Goal: Transaction & Acquisition: Subscribe to service/newsletter

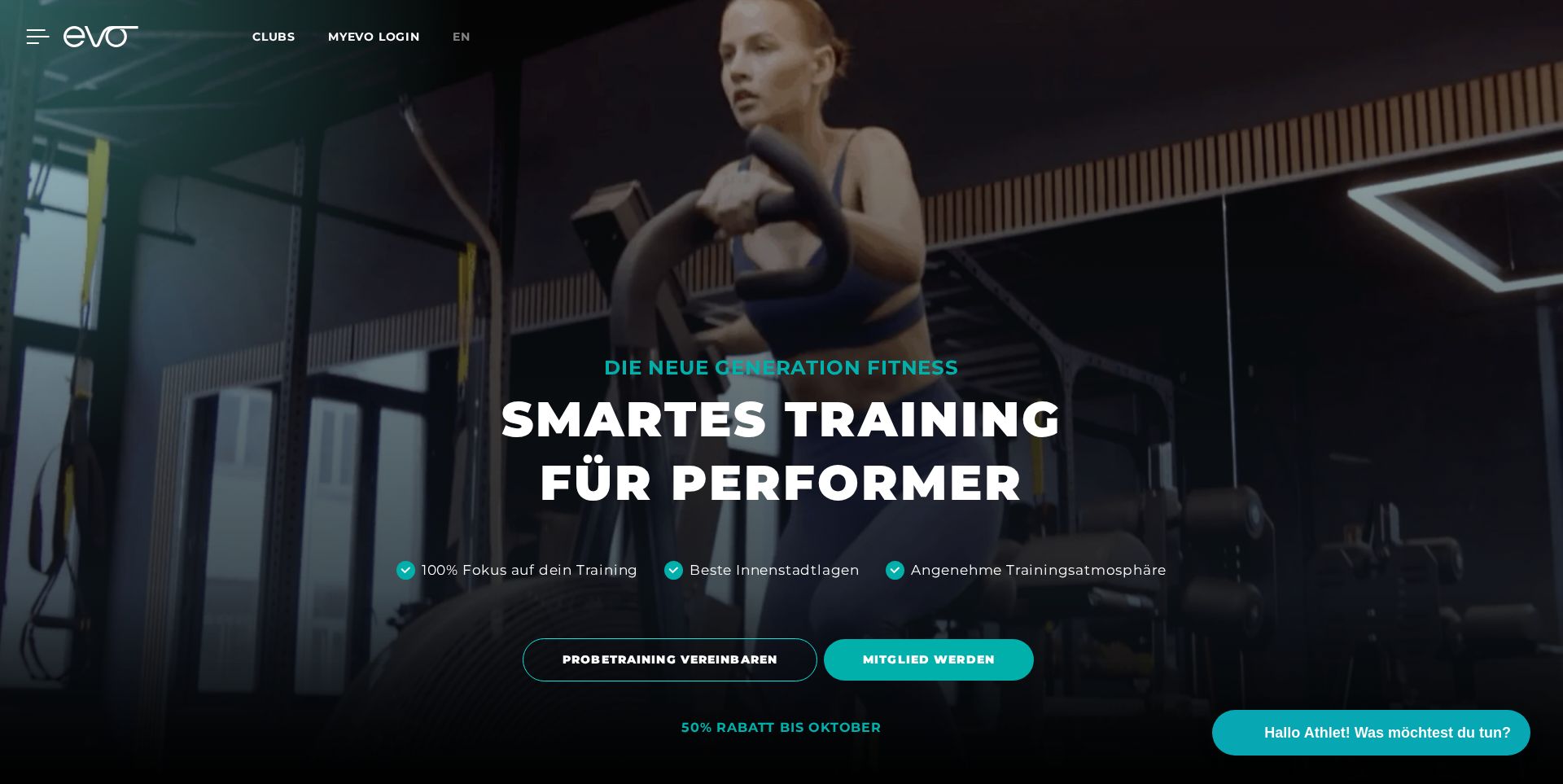
click at [40, 31] on icon at bounding box center [38, 37] width 22 height 13
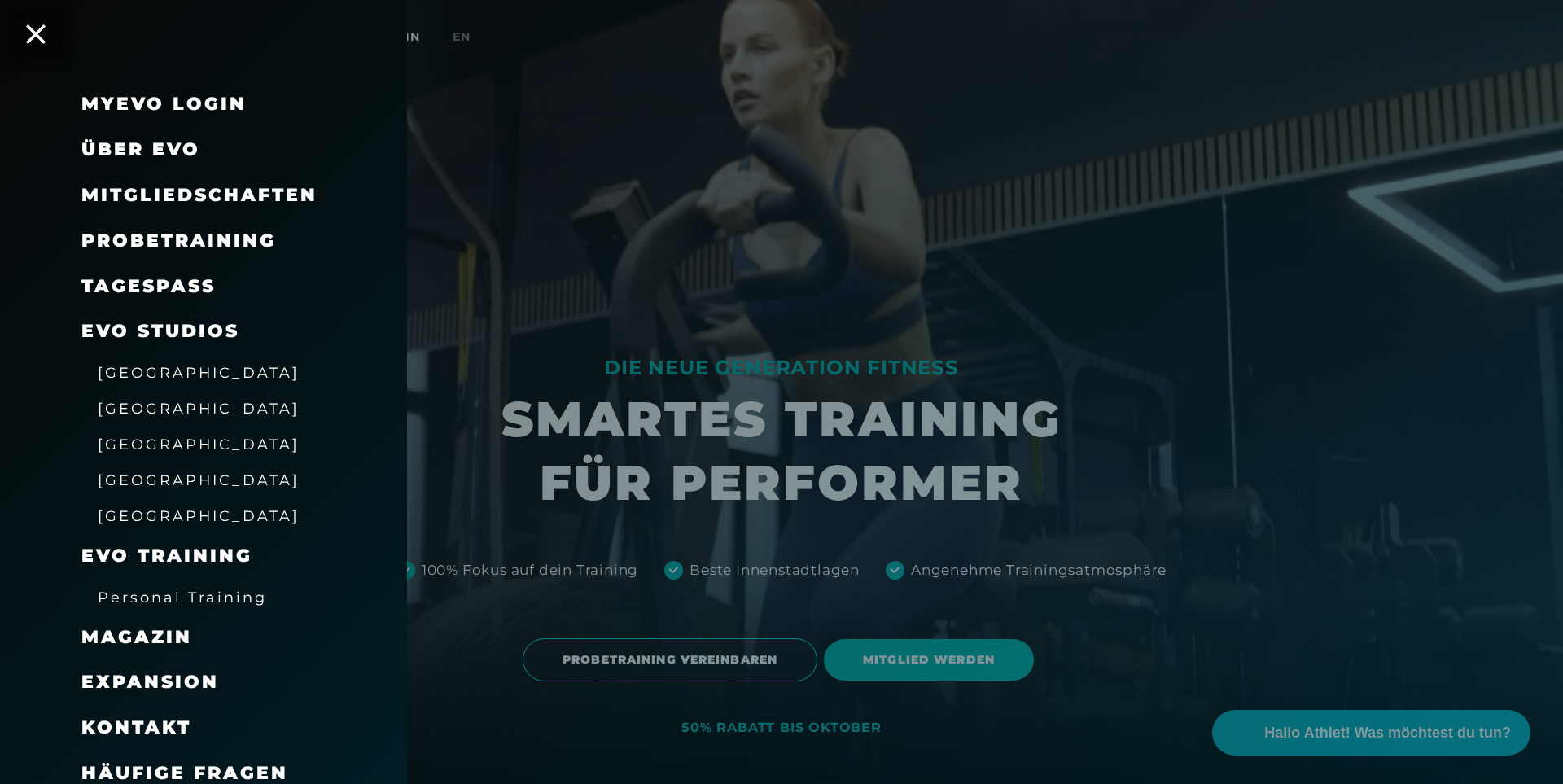
click at [124, 446] on span "[GEOGRAPHIC_DATA]" at bounding box center [199, 444] width 202 height 17
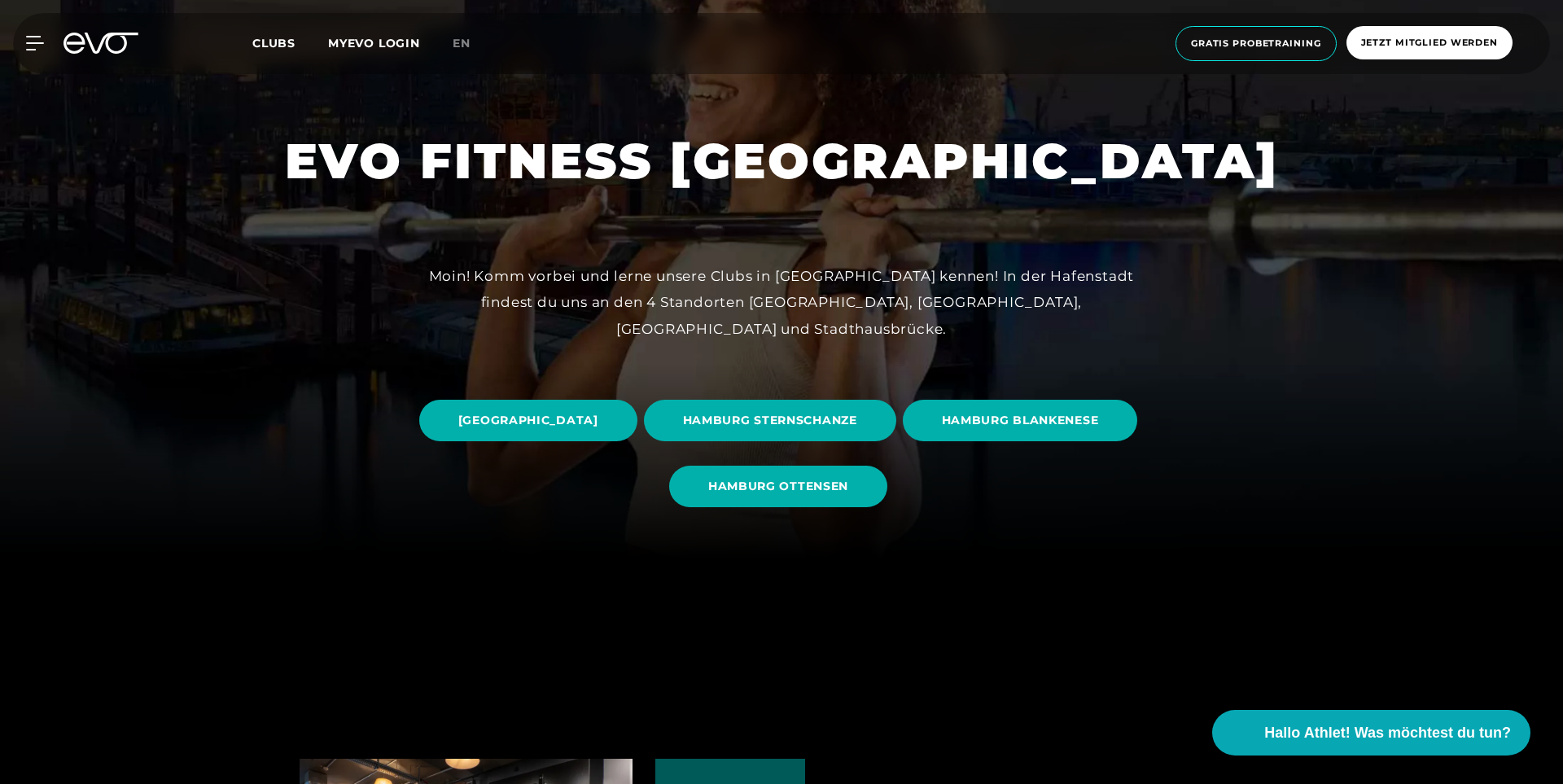
scroll to position [231, 0]
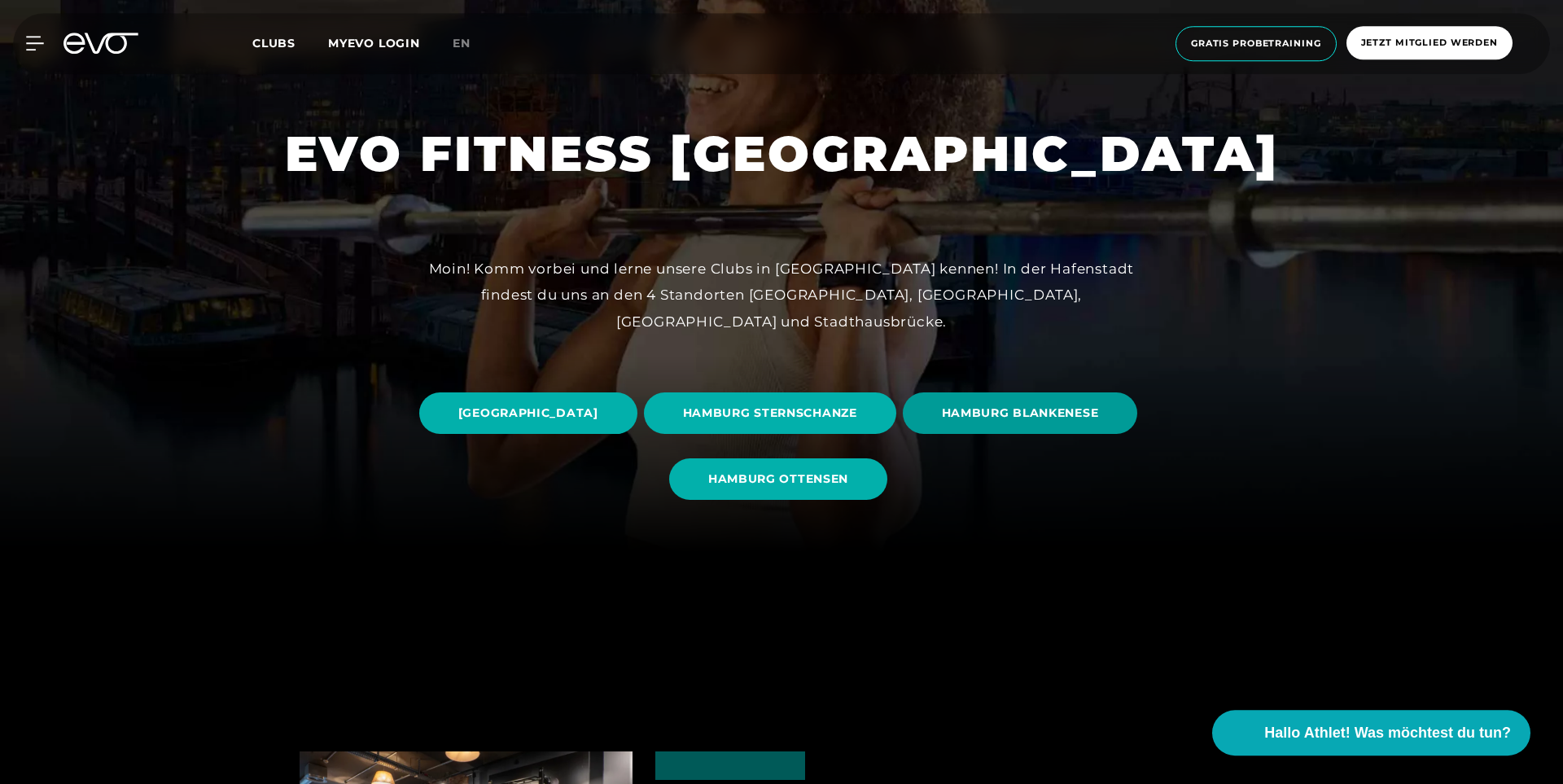
click at [903, 434] on span "HAMBURG BLANKENESE" at bounding box center [1021, 413] width 235 height 41
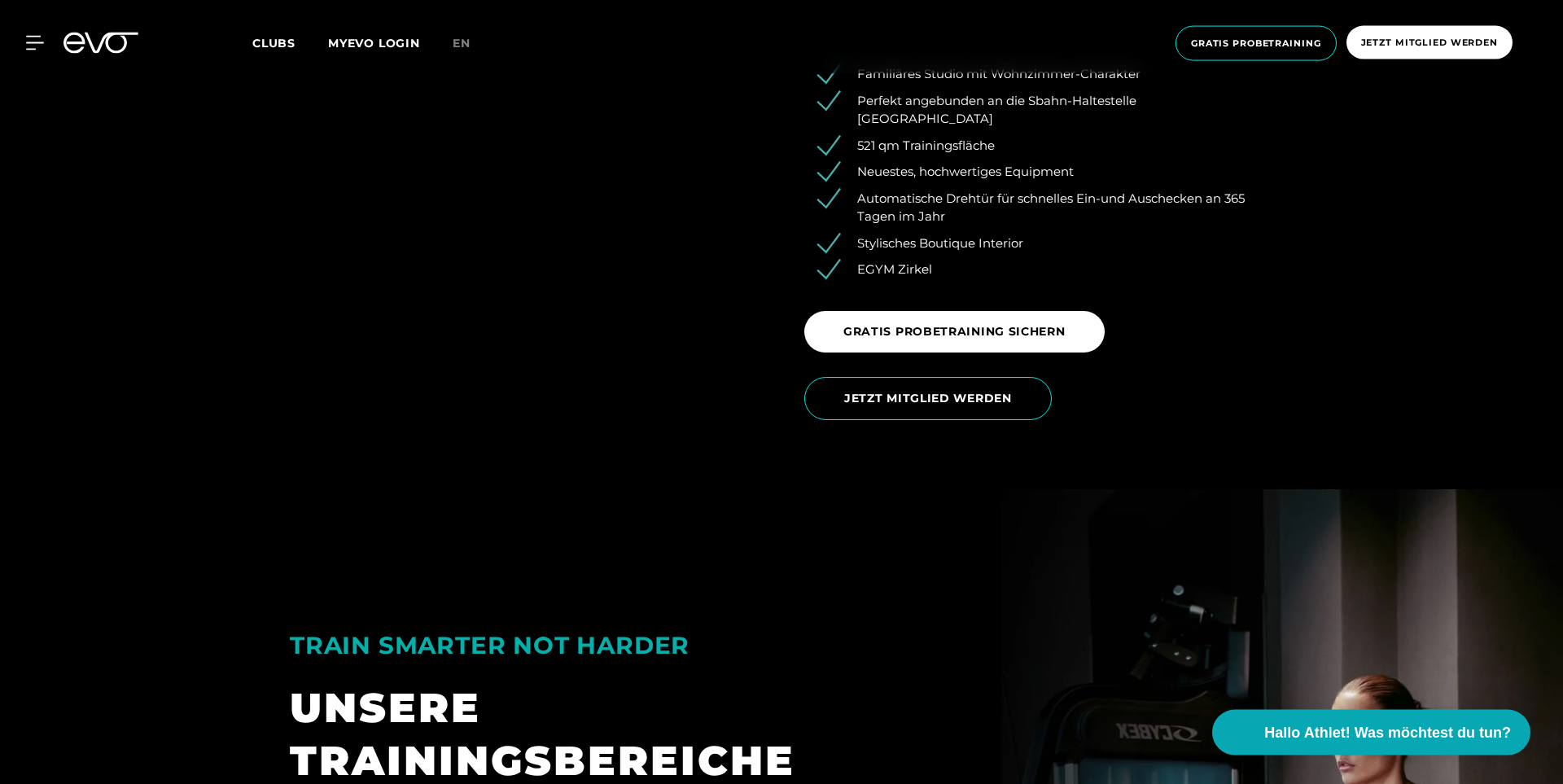
scroll to position [2893, 0]
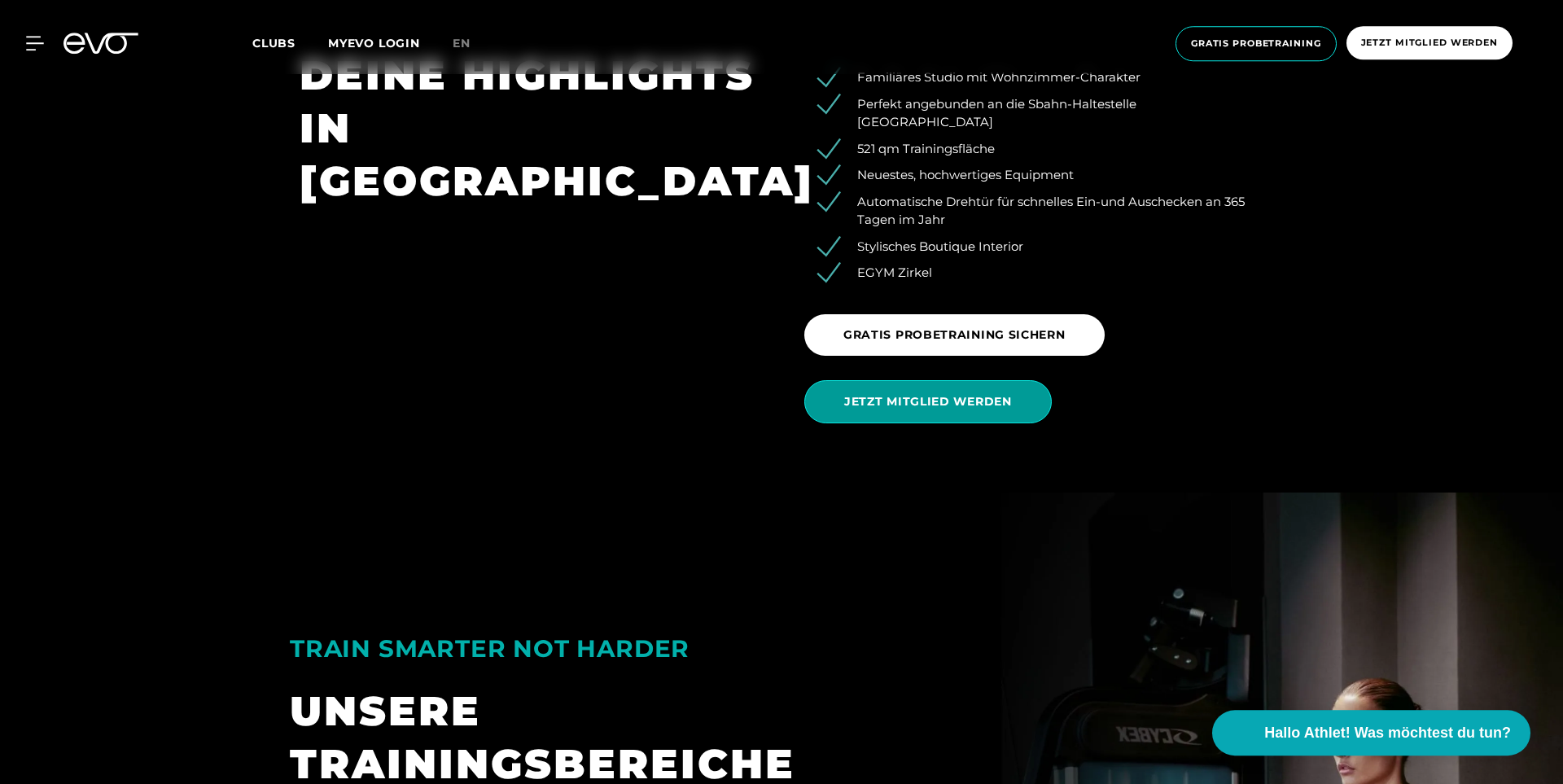
click at [908, 393] on span "JETZT MITGLIED WERDEN" at bounding box center [927, 401] width 167 height 17
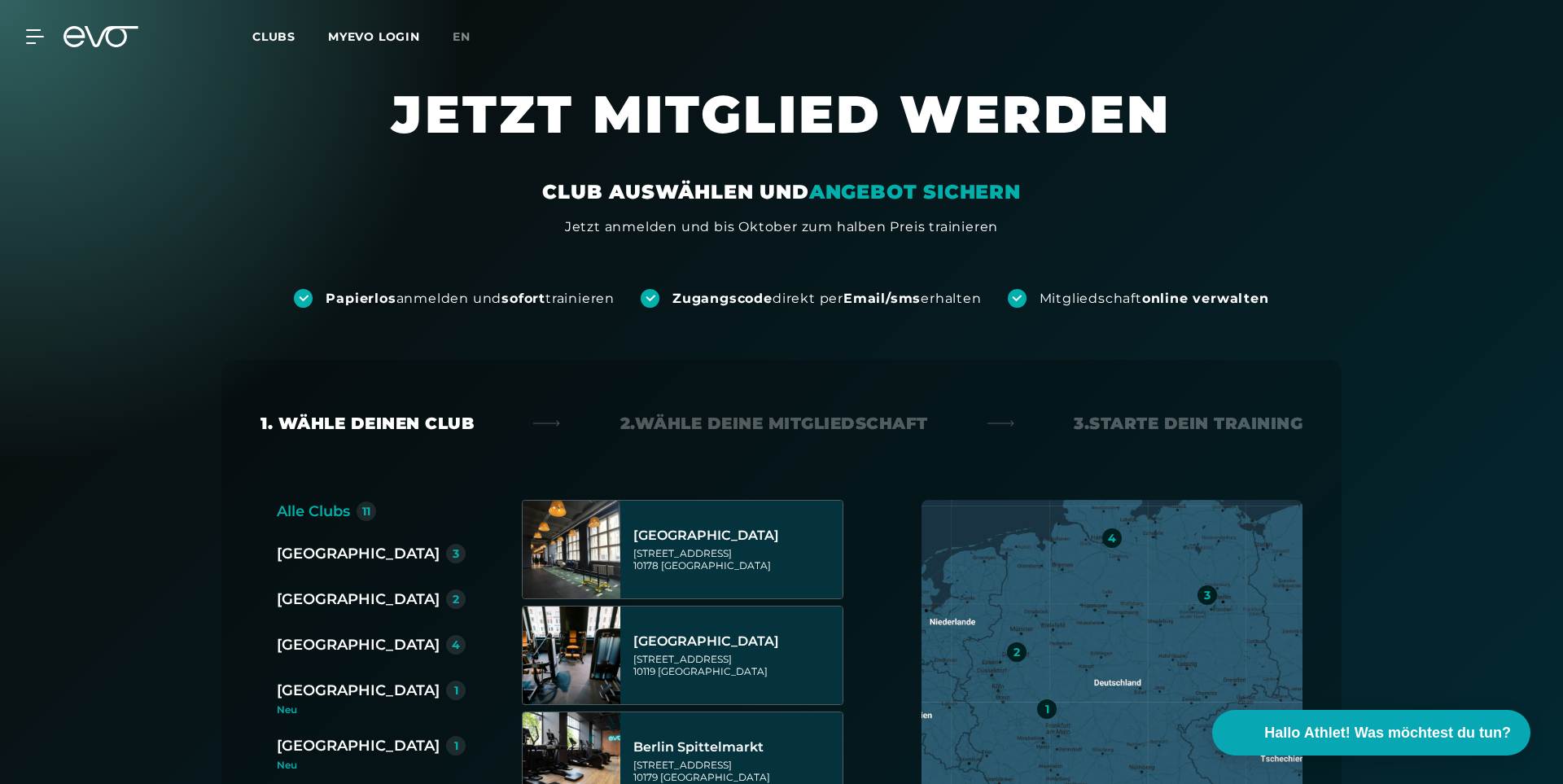
scroll to position [309, 0]
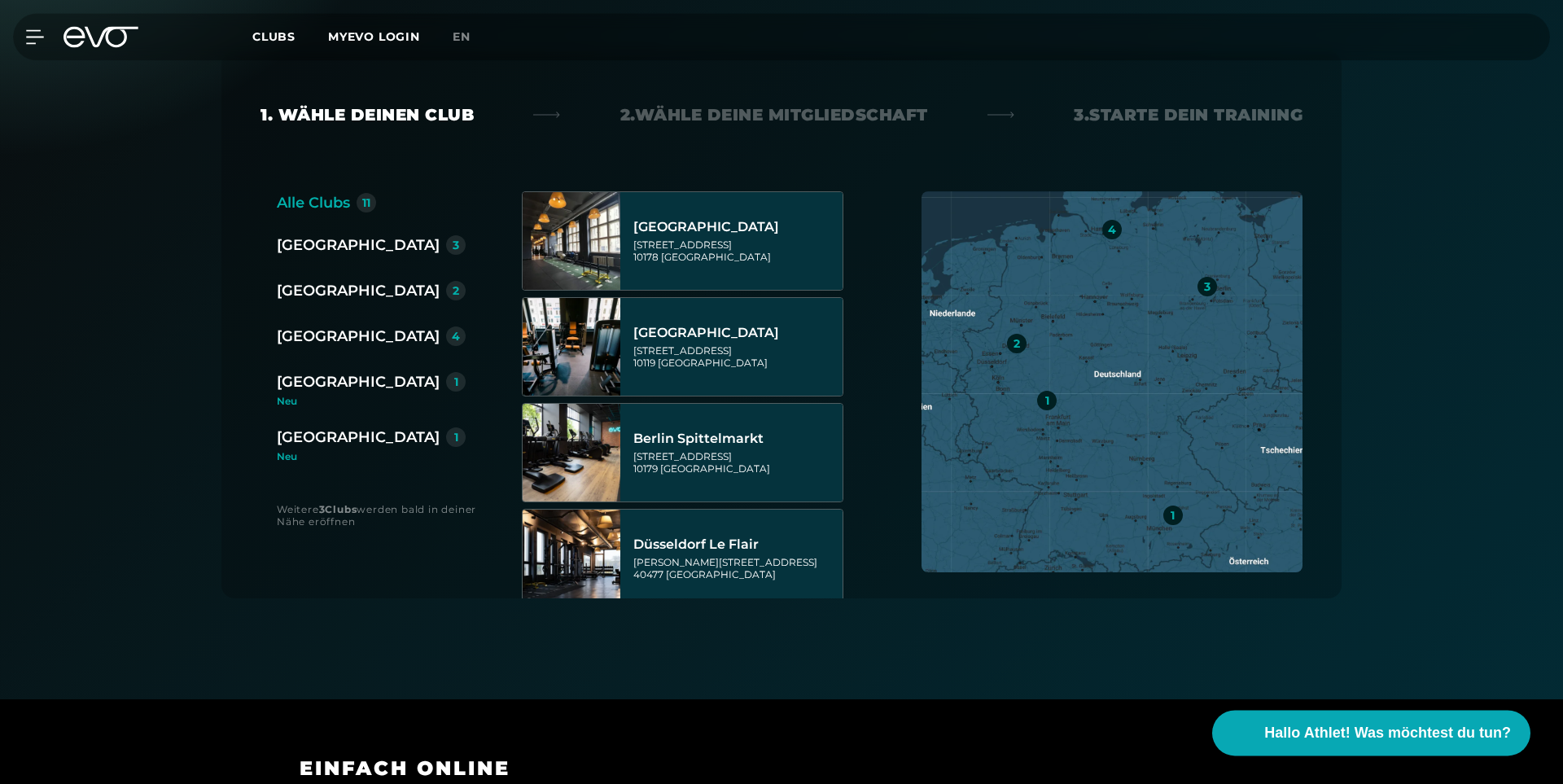
click at [311, 331] on div "[GEOGRAPHIC_DATA]" at bounding box center [358, 336] width 163 height 22
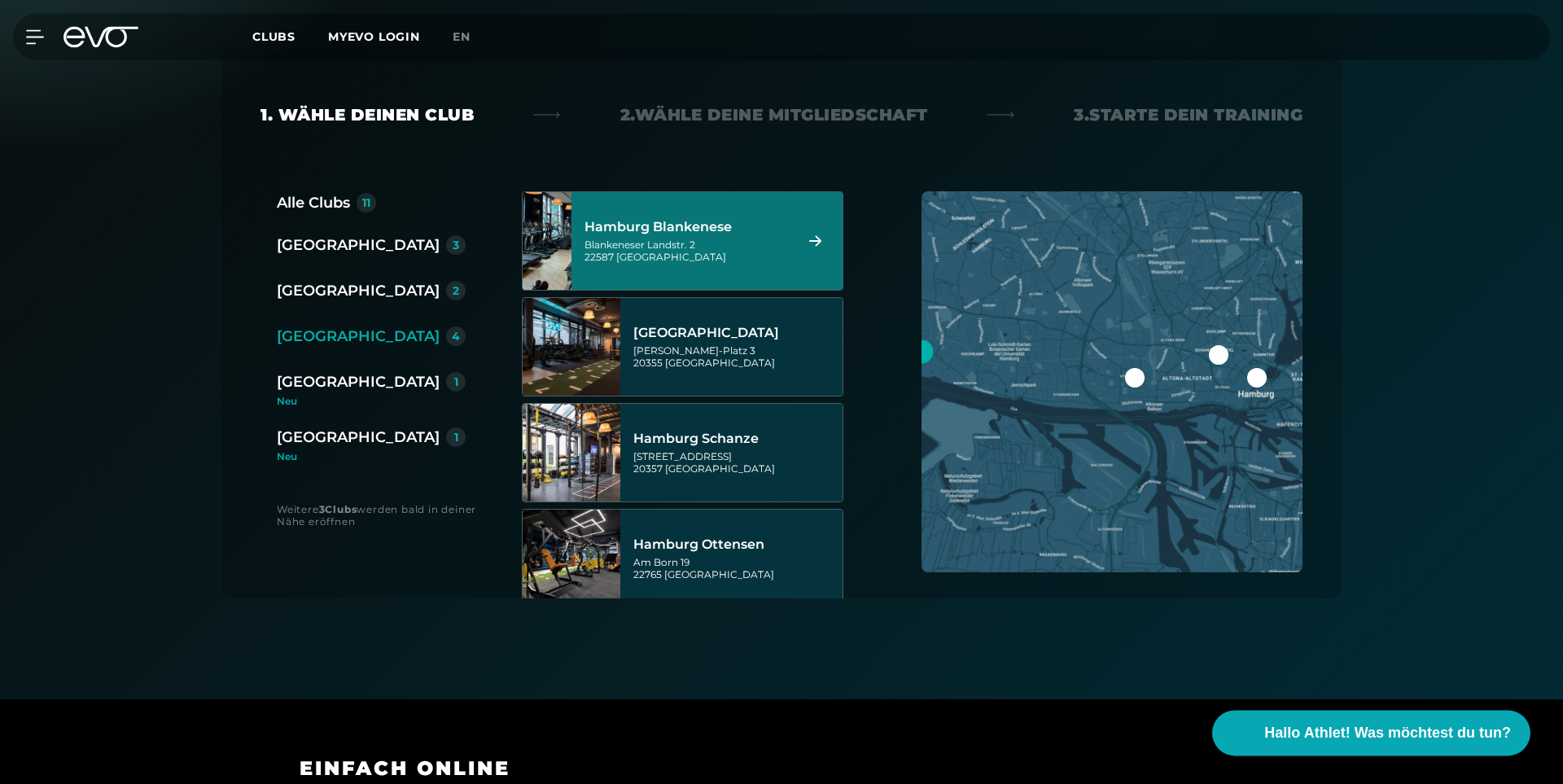
click at [697, 229] on div "Hamburg Blankenese" at bounding box center [687, 227] width 204 height 16
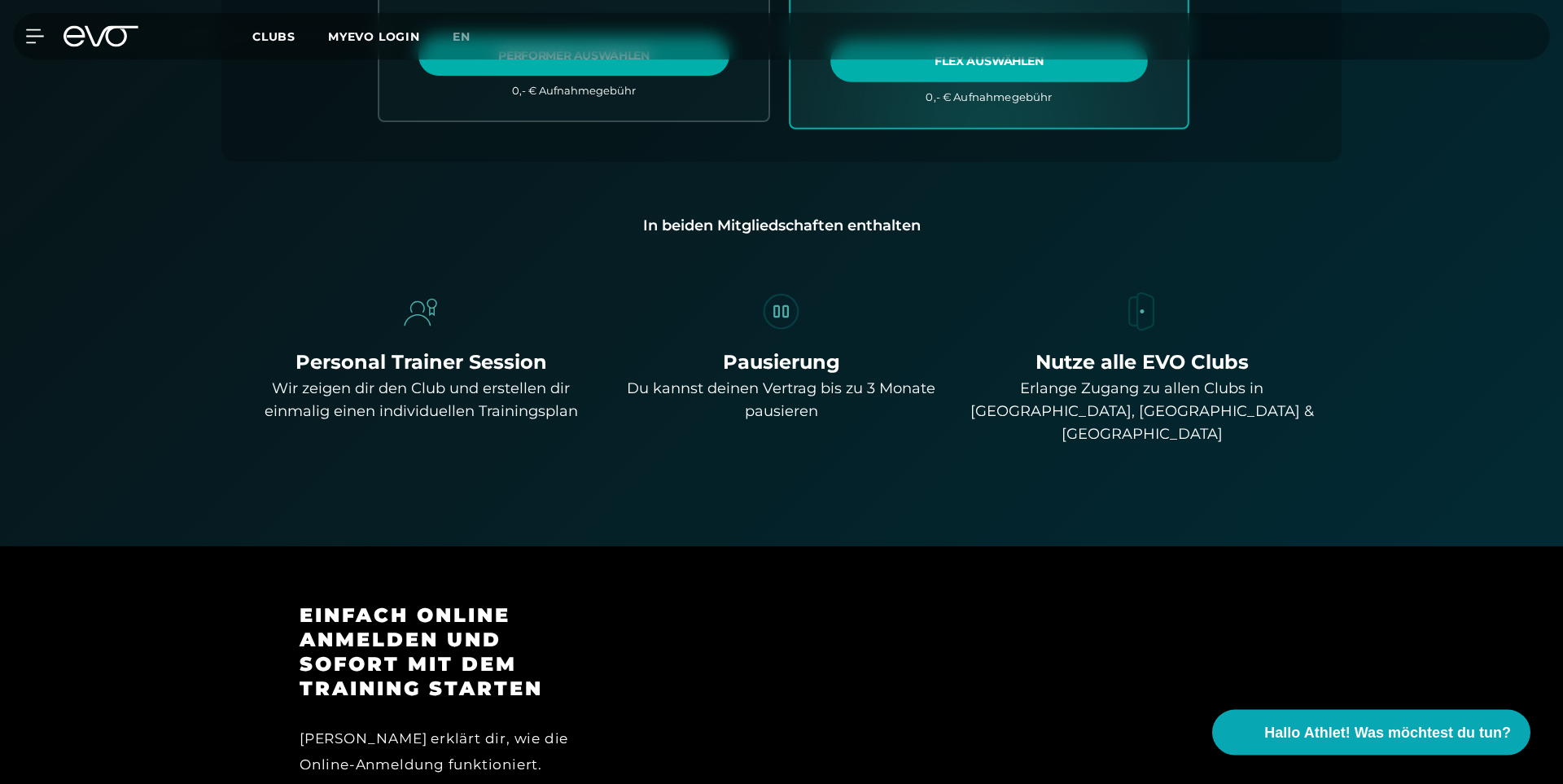
scroll to position [0, 0]
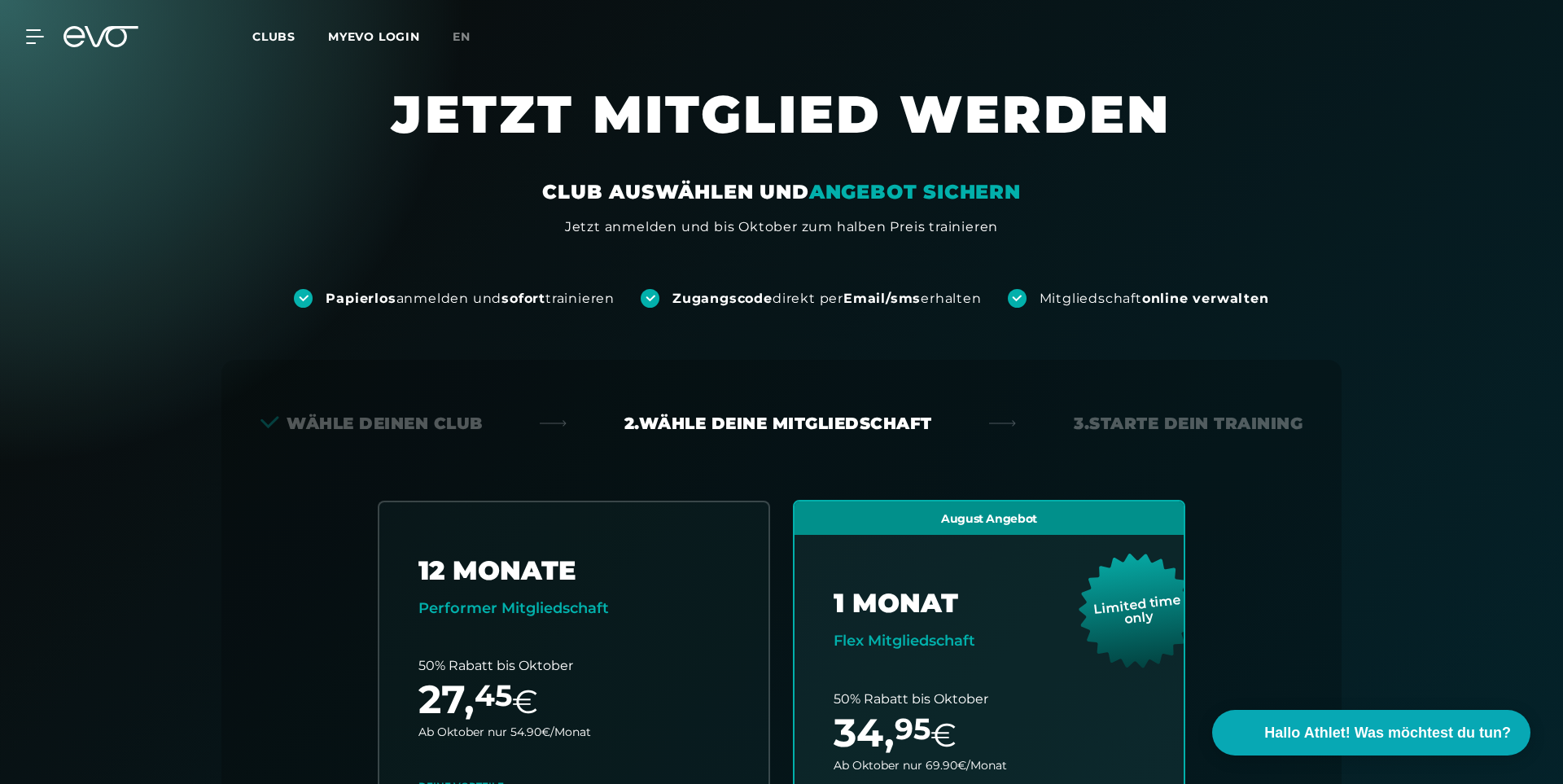
click at [1108, 424] on div "3. Starte dein Training" at bounding box center [1189, 422] width 229 height 22
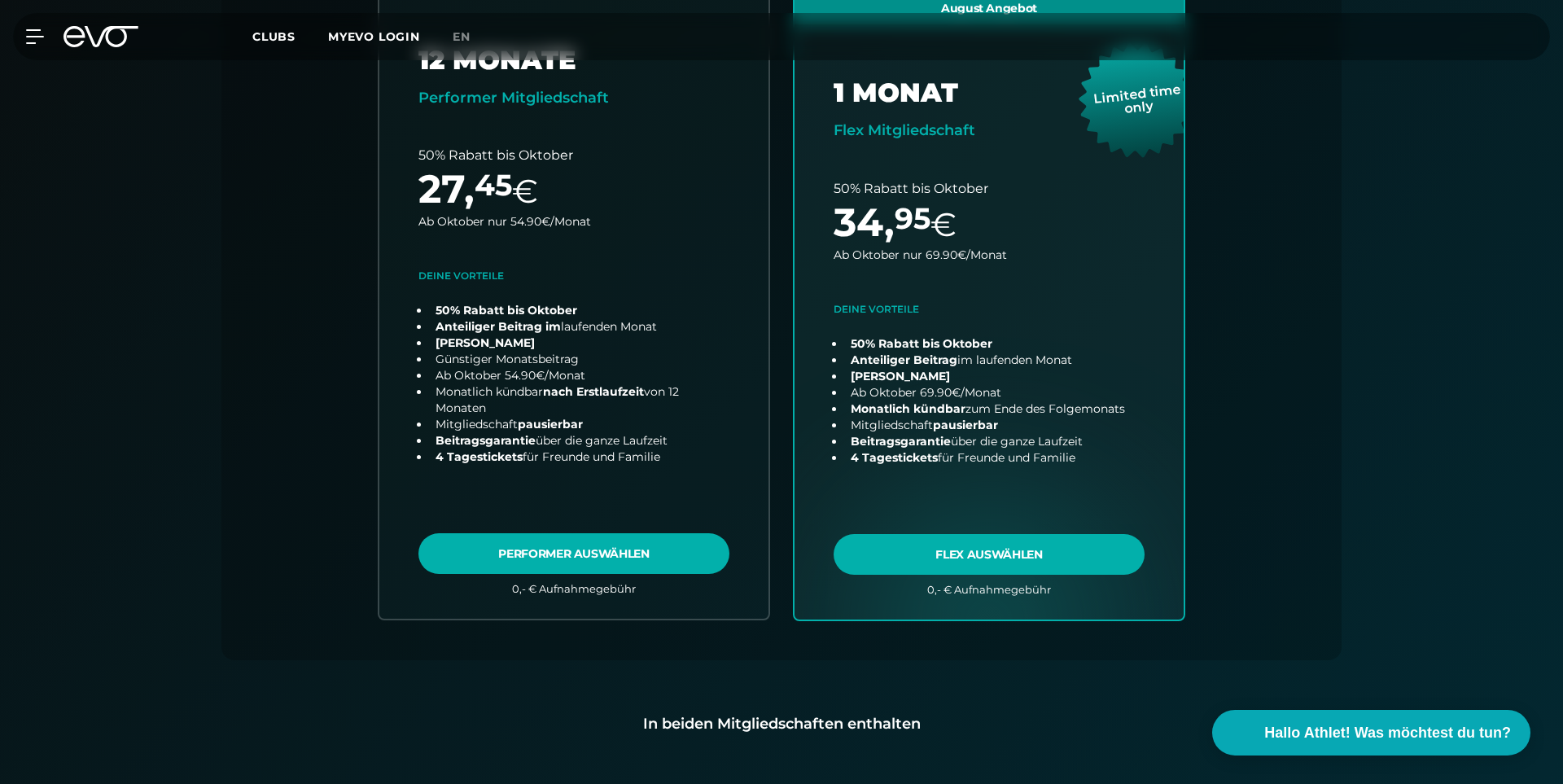
scroll to position [563, 0]
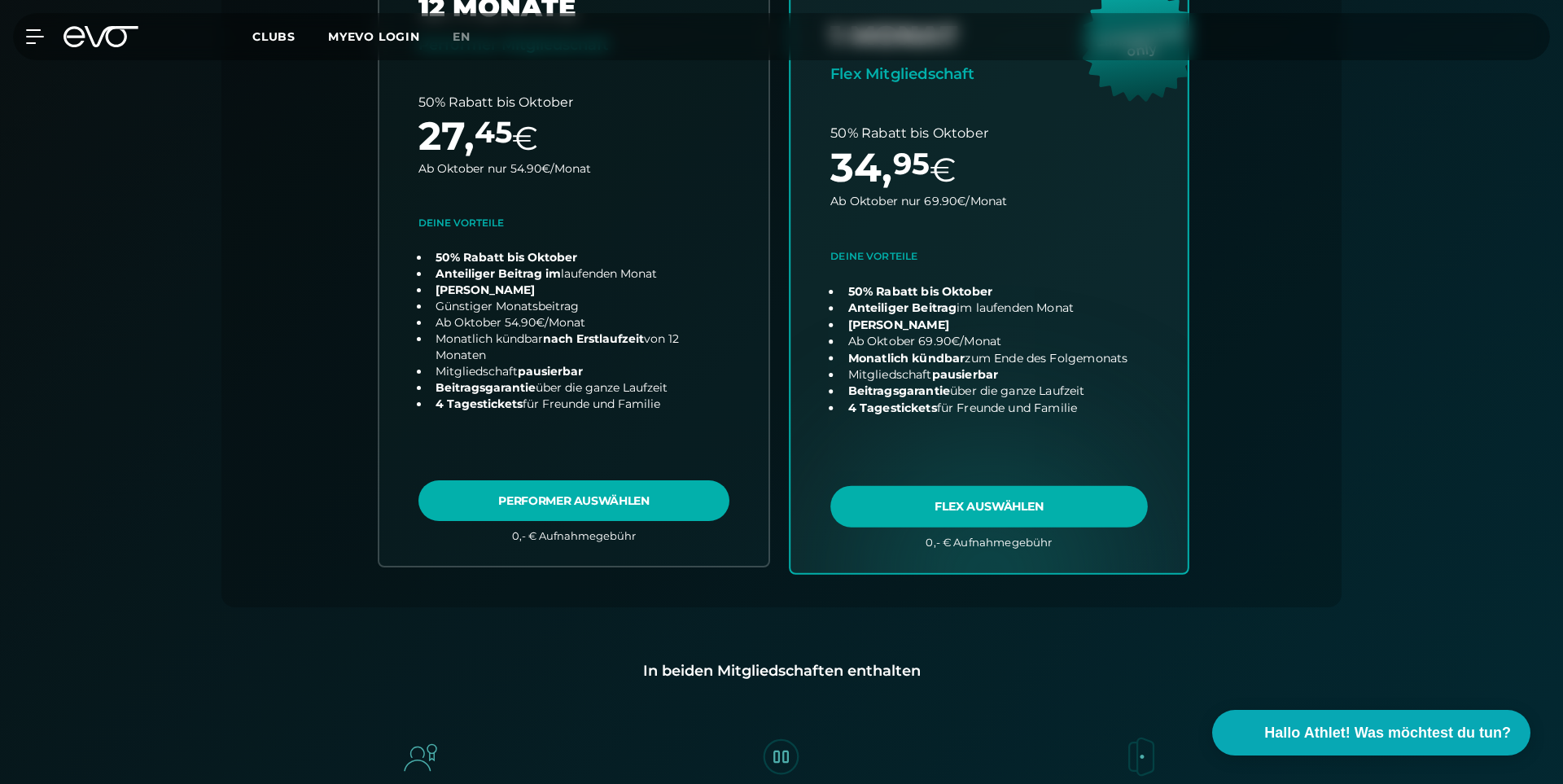
click at [943, 516] on link "choose plan" at bounding box center [989, 252] width 397 height 641
